Goal: Information Seeking & Learning: Check status

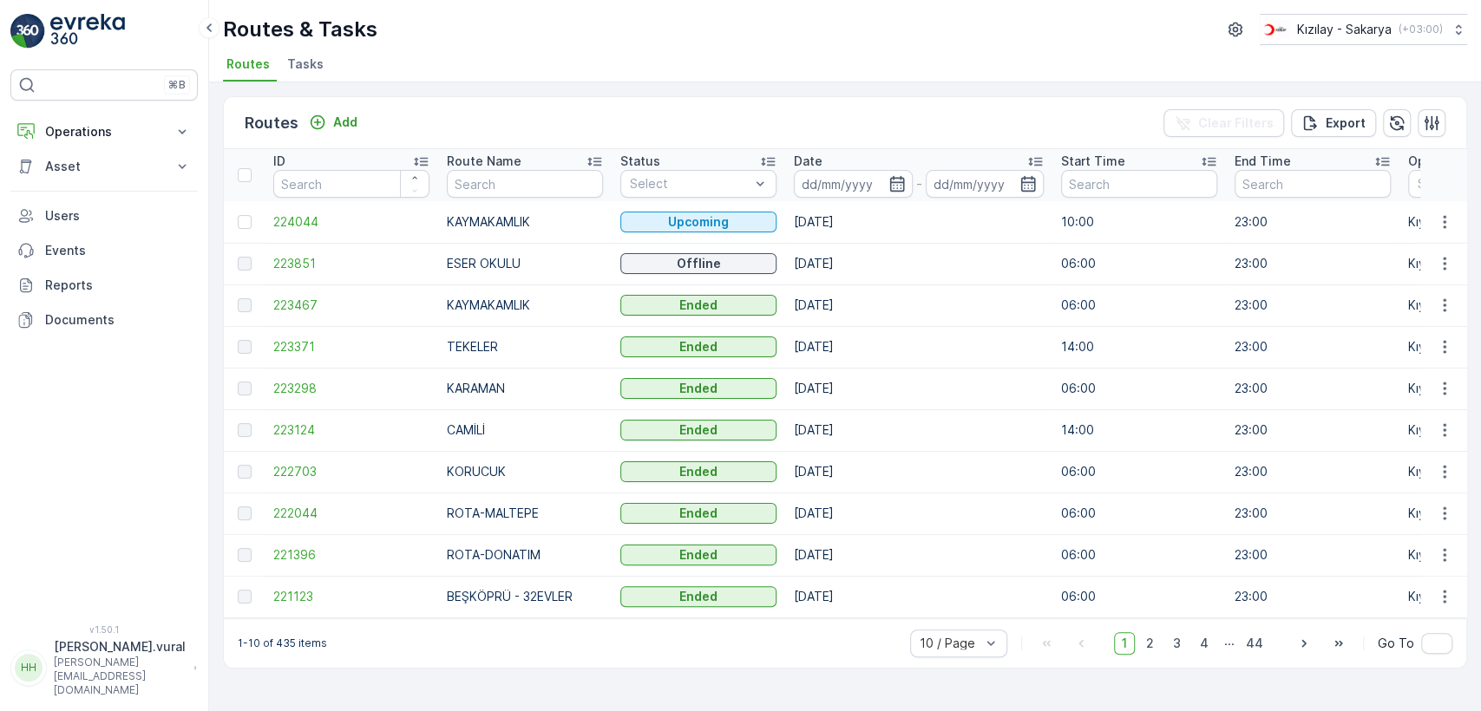
click at [1448, 250] on td at bounding box center [1443, 264] width 47 height 42
click at [1440, 256] on icon "button" at bounding box center [1443, 263] width 17 height 17
click at [1425, 286] on span "See More Details" at bounding box center [1403, 289] width 101 height 17
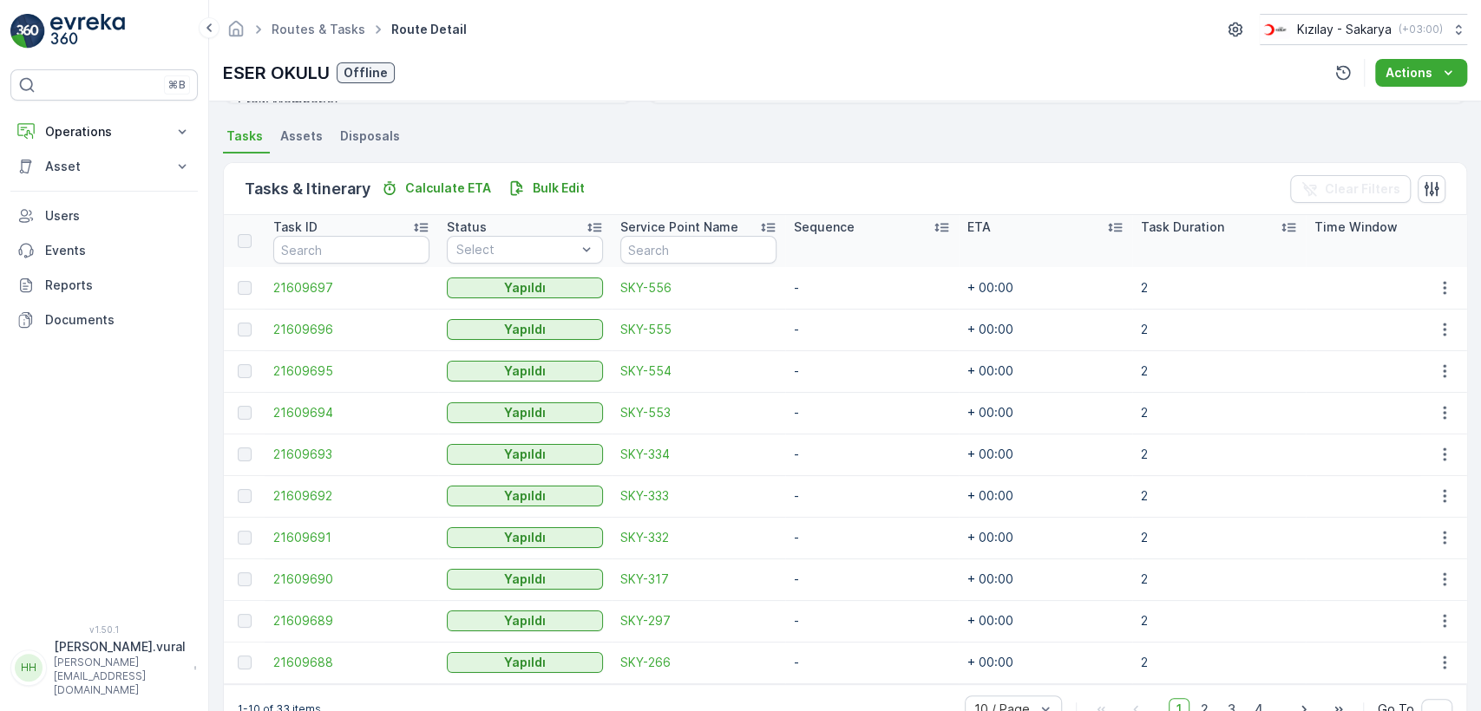
scroll to position [359, 0]
